Goal: Answer question/provide support: Share knowledge or assist other users

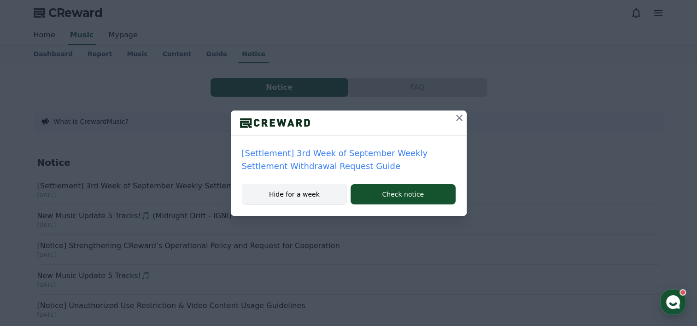
click at [323, 195] on button "Hide for a week" at bounding box center [295, 194] width 106 height 21
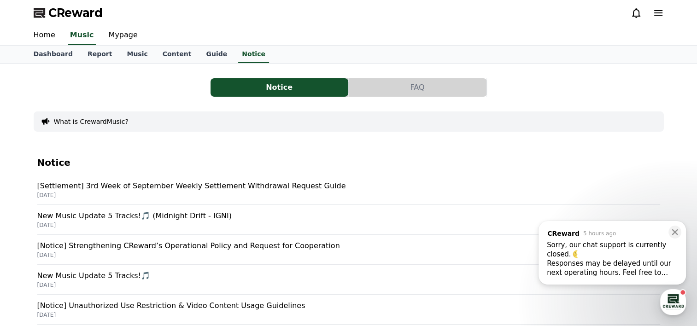
click at [656, 272] on div "Responses may be delayed until our next operating hours. Feel free to leave you…" at bounding box center [612, 268] width 131 height 18
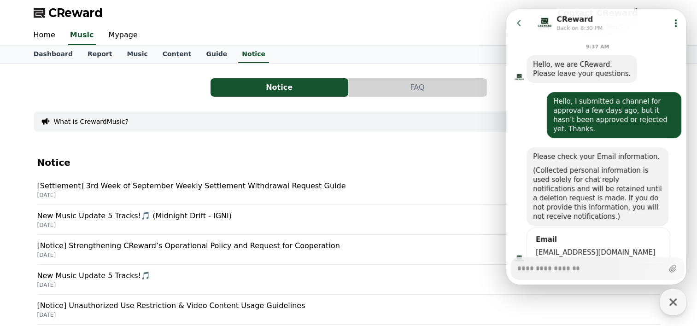
scroll to position [50, 0]
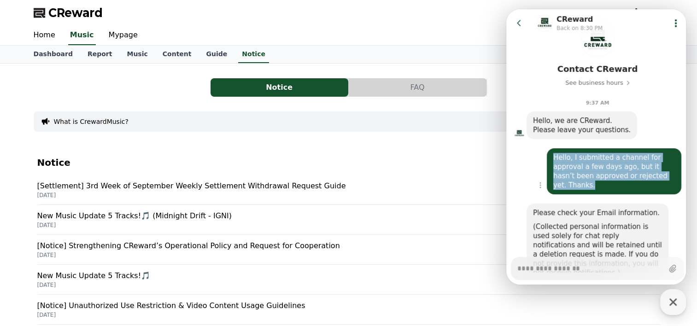
drag, startPoint x: 673, startPoint y: 177, endPoint x: 547, endPoint y: 156, distance: 128.1
click at [547, 156] on div "Hello, I submitted a channel for approval a few days ago, but it hasn’t been ap…" at bounding box center [614, 171] width 135 height 46
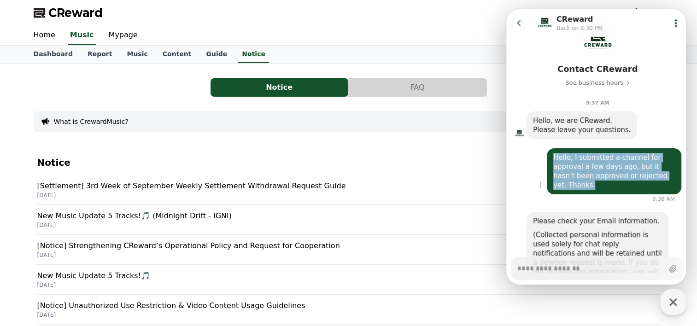
copy div "Hello, I submitted a channel for approval a few days ago, but it hasn’t been ap…"
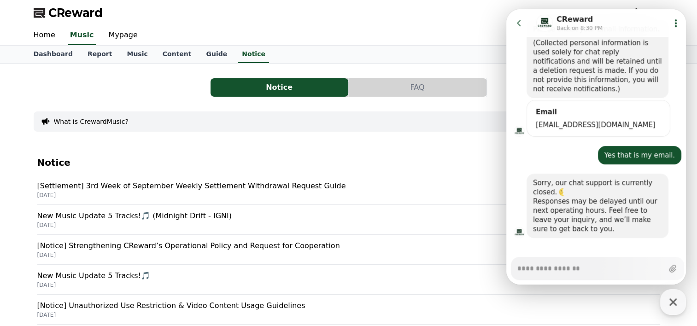
click at [587, 266] on textarea "Messenger Input Textarea" at bounding box center [591, 266] width 146 height 16
paste textarea "**********"
type textarea "*"
type textarea "**********"
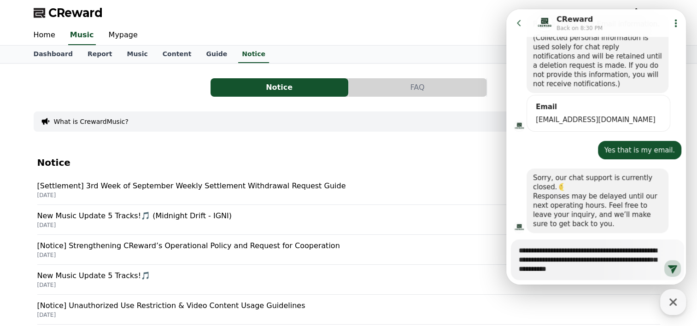
type textarea "*"
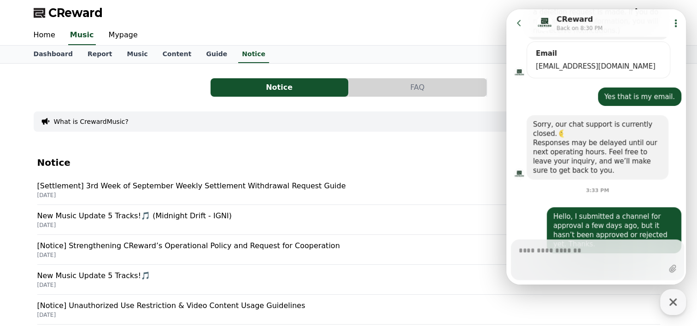
scroll to position [307, 0]
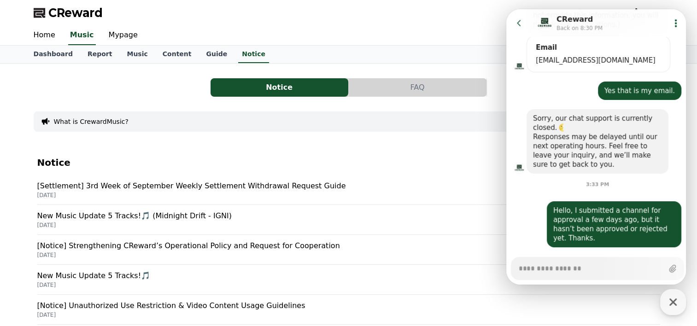
type textarea "*"
